Goal: Navigation & Orientation: Find specific page/section

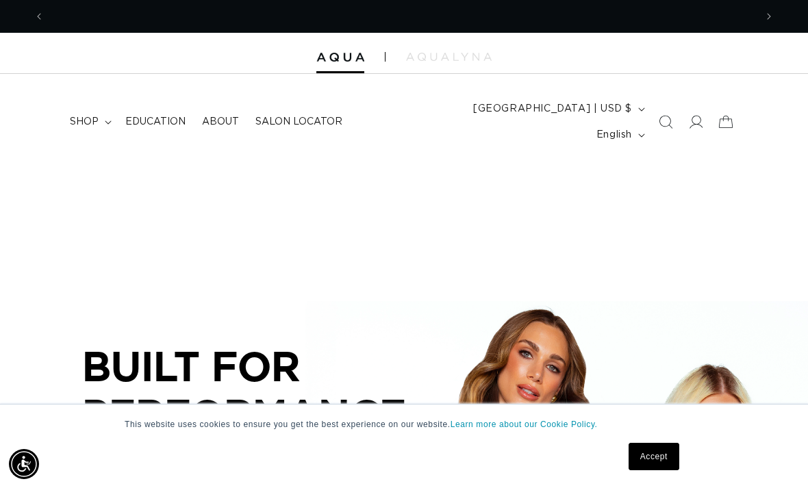
scroll to position [0, 711]
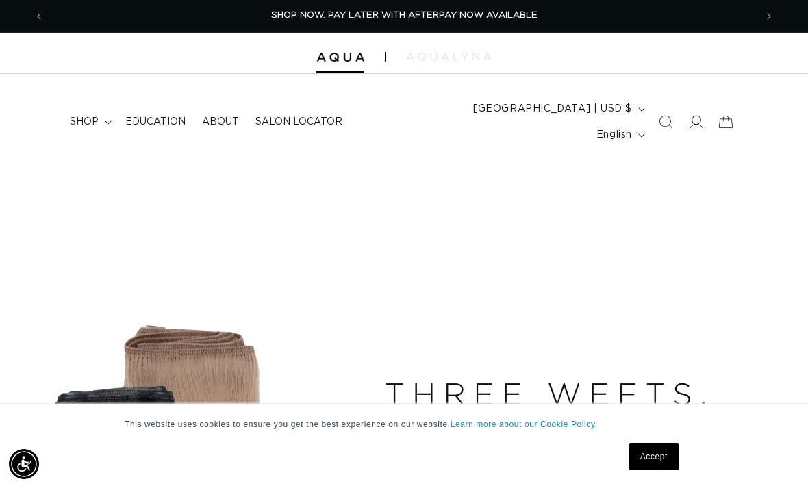
click at [475, 55] on img at bounding box center [449, 57] width 86 height 8
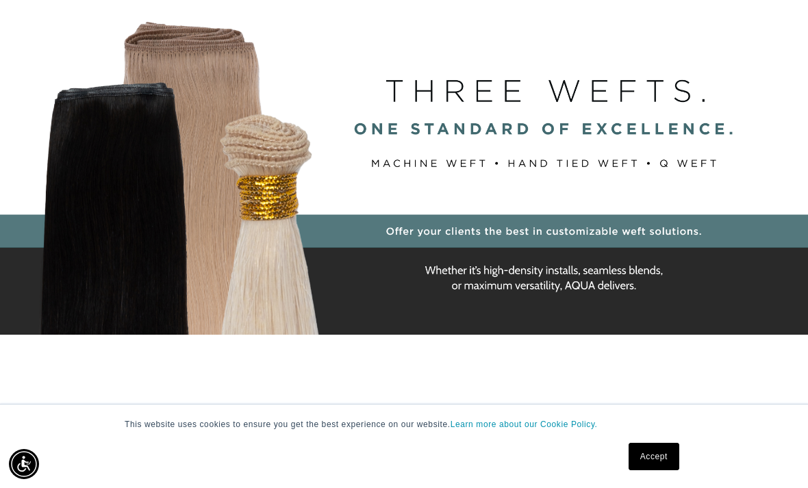
scroll to position [308, 0]
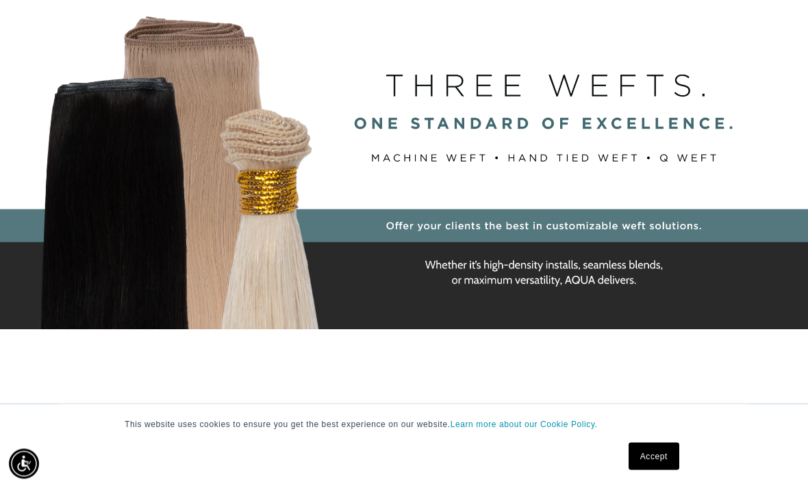
click at [663, 470] on link "Accept" at bounding box center [654, 456] width 51 height 27
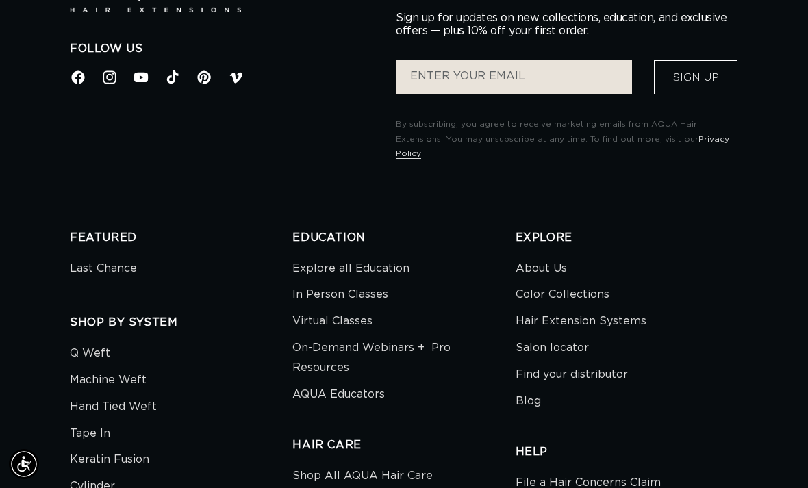
scroll to position [0, 711]
click at [567, 335] on link "Salon locator" at bounding box center [552, 348] width 73 height 27
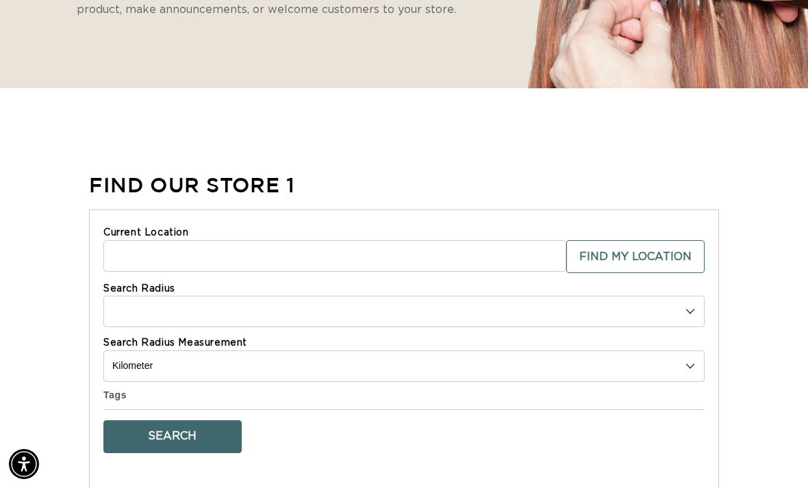
scroll to position [0, 1421]
click at [477, 240] on input "Current Location" at bounding box center [334, 255] width 463 height 31
type input "24202"
click at [687, 296] on select "Search Radius" at bounding box center [403, 311] width 601 height 31
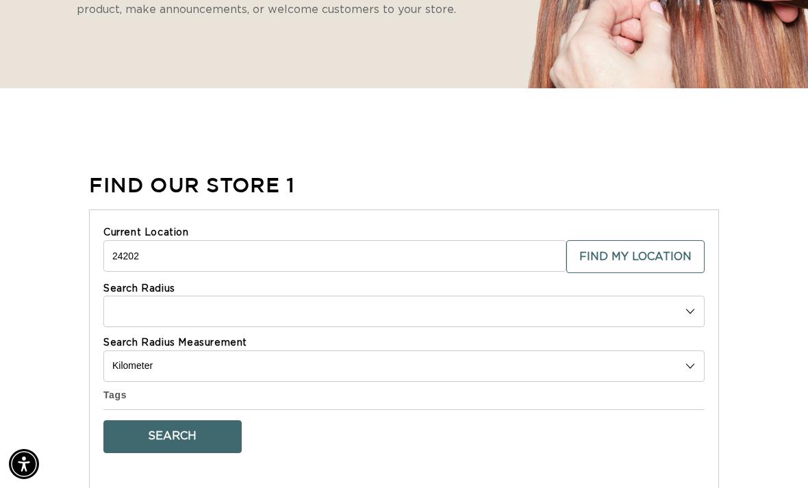
scroll to position [0, 1421]
select select "m"
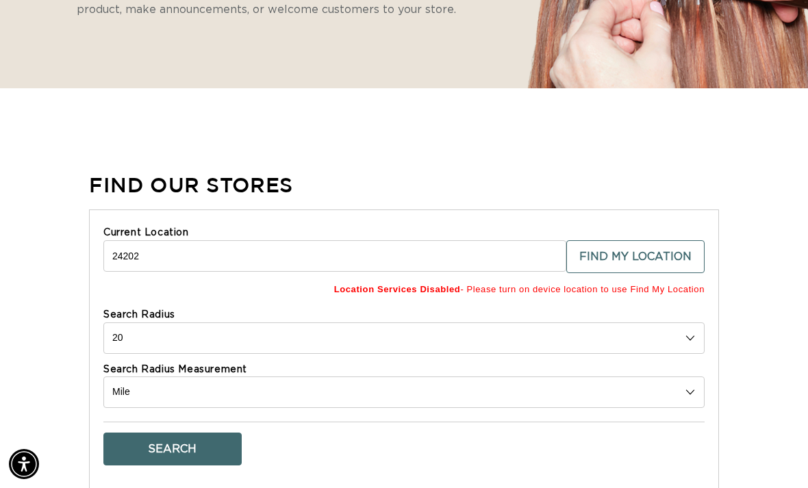
scroll to position [0, 711]
click at [691, 322] on select "10 20 30 40 No Limit" at bounding box center [403, 337] width 601 height 31
click at [690, 322] on select "10 20 30 40 No Limit" at bounding box center [403, 337] width 601 height 31
select select "40"
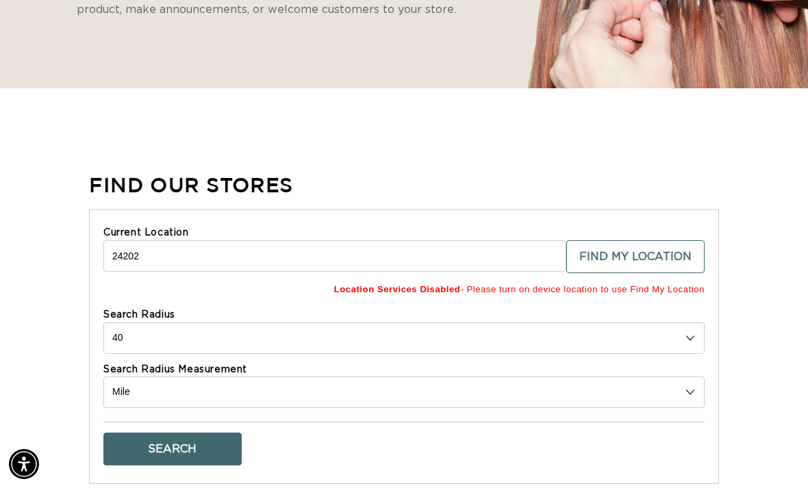
scroll to position [0, 711]
click at [227, 433] on button "Search" at bounding box center [172, 449] width 138 height 33
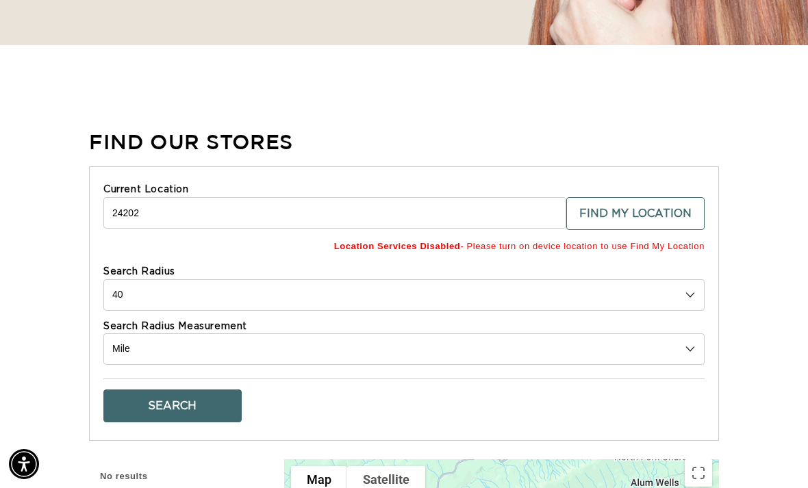
scroll to position [0, 1421]
click at [547, 197] on input "24202" at bounding box center [334, 212] width 463 height 31
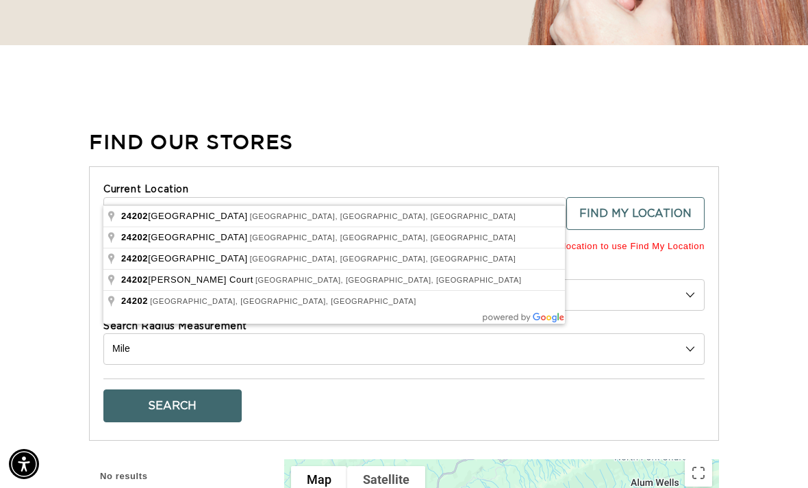
scroll to position [390, 0]
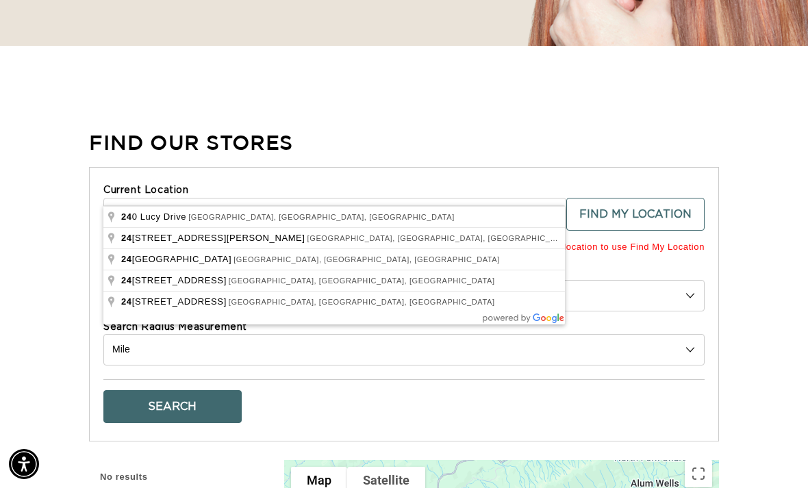
type input "2"
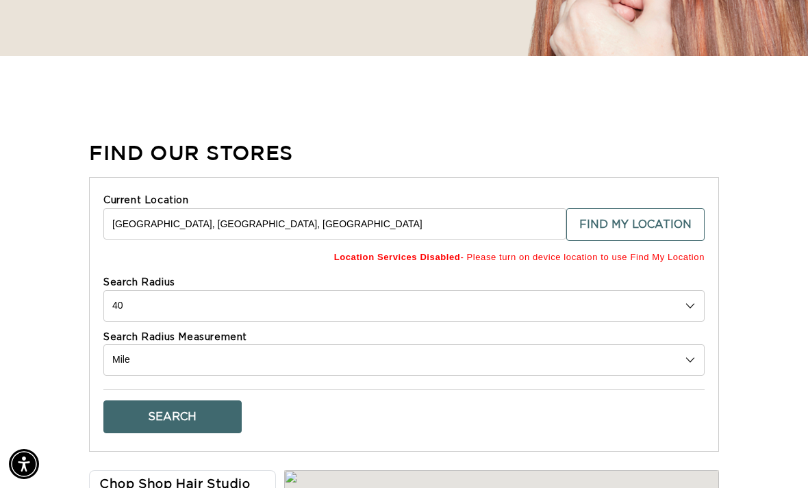
scroll to position [344, 0]
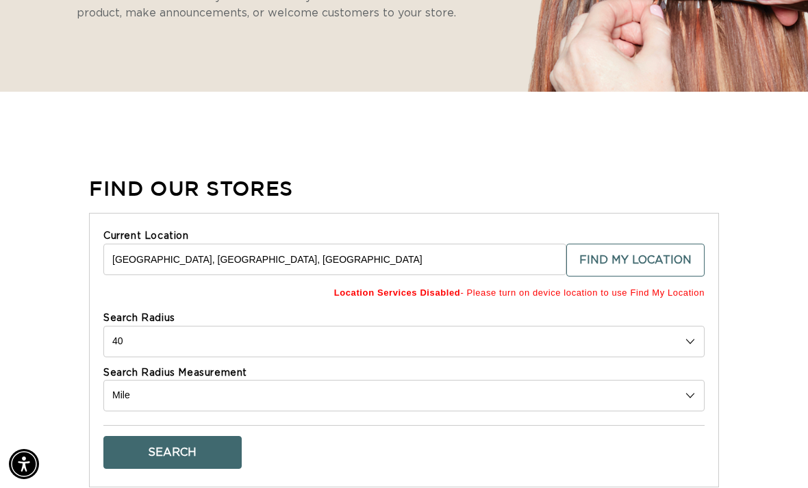
click at [535, 244] on input "Knoxville, TN, USA" at bounding box center [334, 259] width 463 height 31
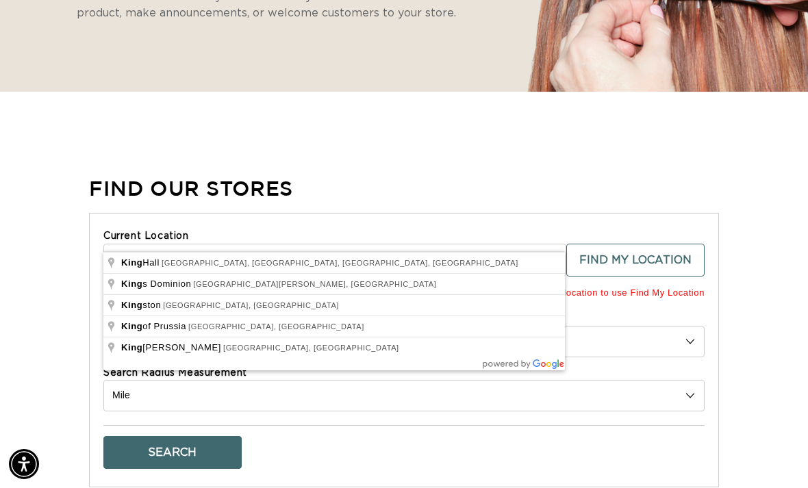
scroll to position [0, 711]
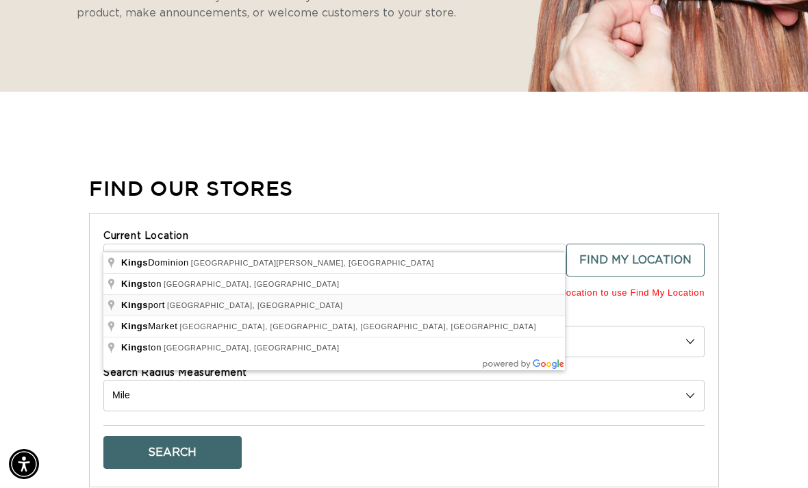
type input "Kingsport, TN, USA"
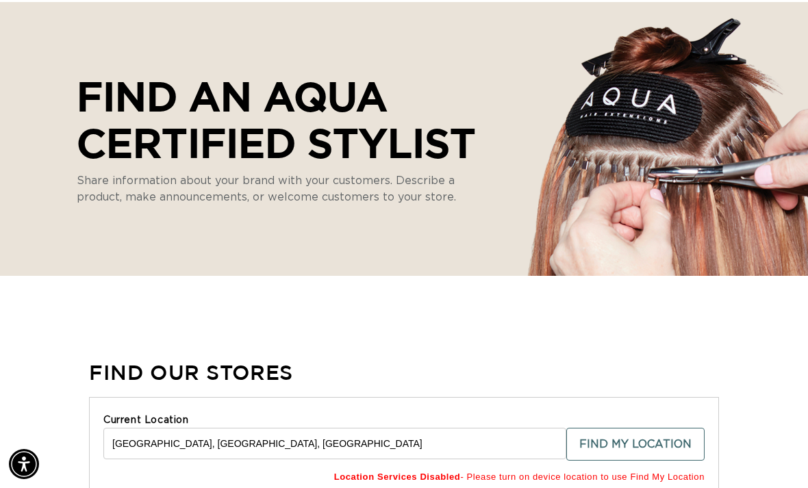
scroll to position [0, 1421]
